Goal: Find specific page/section: Find specific page/section

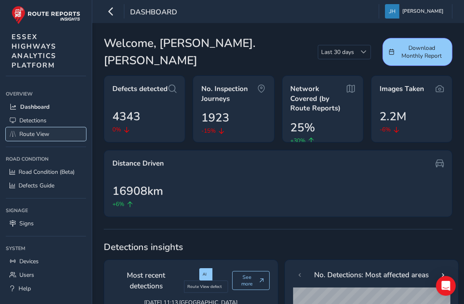
click at [40, 134] on span "Route View" at bounding box center [34, 134] width 30 height 8
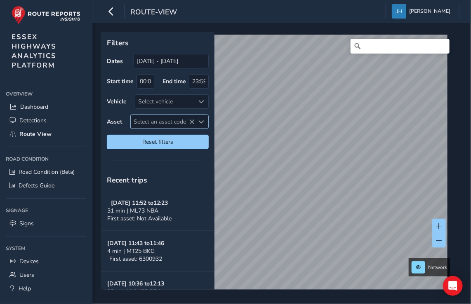
drag, startPoint x: 154, startPoint y: 118, endPoint x: 133, endPoint y: 125, distance: 22.4
click at [158, 123] on span "Select an asset code" at bounding box center [163, 122] width 64 height 14
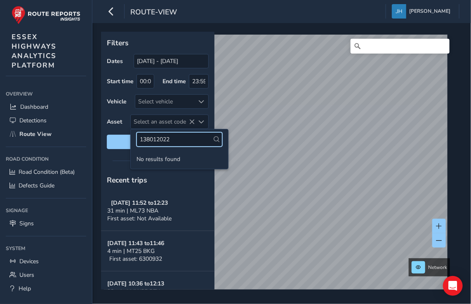
click at [162, 139] on input "138012022" at bounding box center [179, 139] width 86 height 14
type input "13801022"
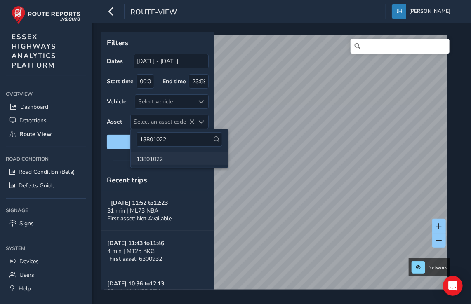
click at [162, 157] on li "13801022" at bounding box center [179, 158] width 97 height 12
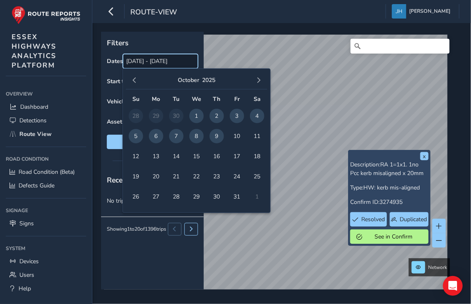
click at [155, 59] on input "[DATE] - [DATE]" at bounding box center [160, 61] width 75 height 14
click at [157, 63] on input "[DATE] - [DATE]" at bounding box center [160, 61] width 75 height 14
click at [211, 78] on button "2025" at bounding box center [208, 80] width 13 height 8
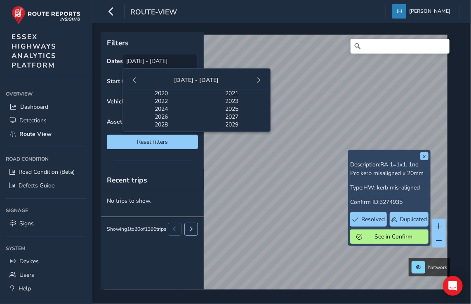
click at [168, 110] on span "2024" at bounding box center [161, 109] width 71 height 8
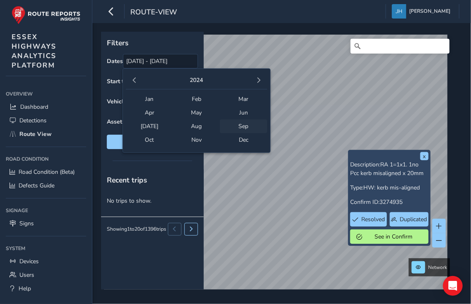
click at [247, 128] on span "Sep" at bounding box center [243, 127] width 47 height 14
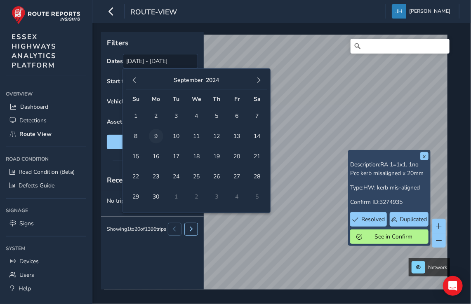
click at [154, 136] on span "9" at bounding box center [156, 136] width 14 height 14
click at [214, 80] on button "2024" at bounding box center [212, 80] width 13 height 8
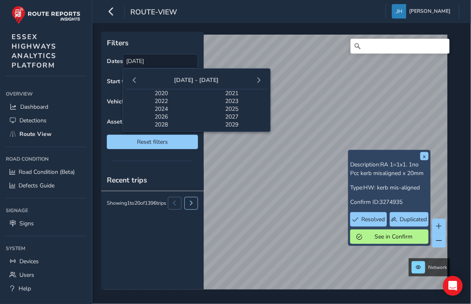
click at [234, 107] on span "2025" at bounding box center [232, 109] width 71 height 8
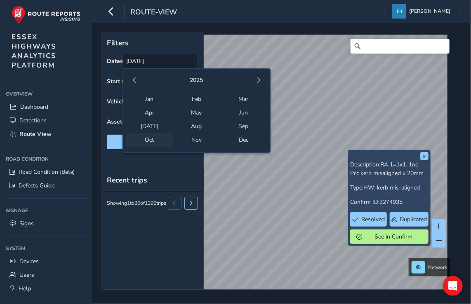
click at [156, 140] on span "Oct" at bounding box center [149, 140] width 47 height 14
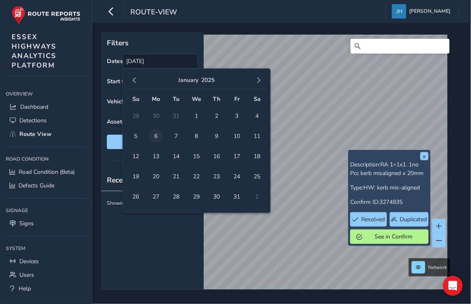
click at [157, 136] on span "6" at bounding box center [156, 136] width 14 height 14
type input "[DATE] - [DATE]"
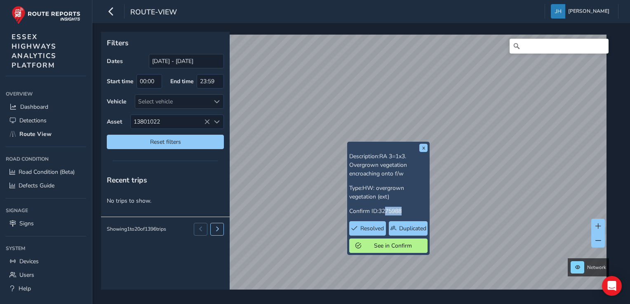
drag, startPoint x: 404, startPoint y: 210, endPoint x: 386, endPoint y: 209, distance: 17.8
click at [386, 209] on p "Confirm ID: 3275988" at bounding box center [388, 211] width 78 height 9
copy span "75988"
drag, startPoint x: 405, startPoint y: 210, endPoint x: 380, endPoint y: 208, distance: 25.7
click at [380, 208] on p "Confirm ID: 3275988" at bounding box center [388, 211] width 78 height 9
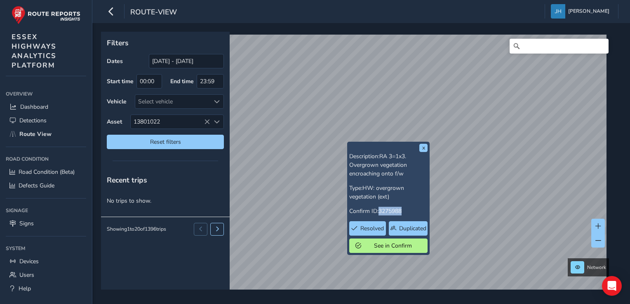
copy span "3275988"
